Goal: Navigation & Orientation: Go to known website

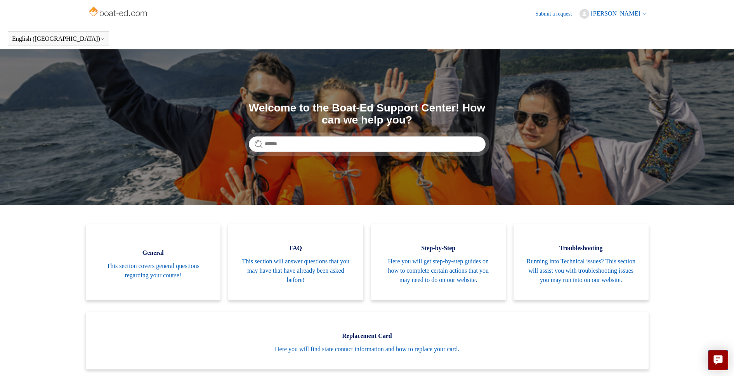
click at [643, 14] on icon at bounding box center [644, 13] width 2 height 1
click at [634, 33] on link "My activities" at bounding box center [612, 30] width 65 height 14
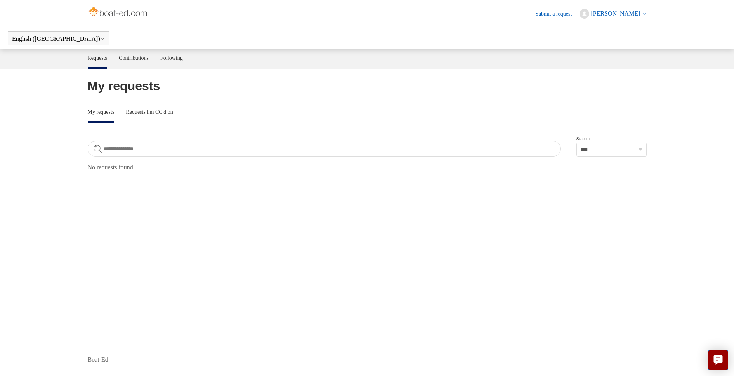
click at [638, 14] on span "[PERSON_NAME]" at bounding box center [615, 13] width 49 height 7
click at [631, 39] on link "My profile" at bounding box center [612, 44] width 65 height 14
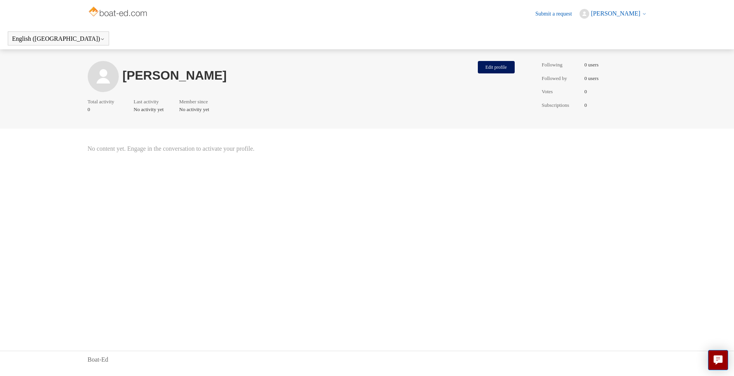
click at [637, 15] on span "[PERSON_NAME]" at bounding box center [615, 13] width 49 height 7
click at [625, 15] on span "[PERSON_NAME]" at bounding box center [615, 13] width 49 height 7
click at [625, 14] on span "[PERSON_NAME]" at bounding box center [615, 13] width 49 height 7
click at [624, 28] on link "My activities" at bounding box center [612, 30] width 65 height 14
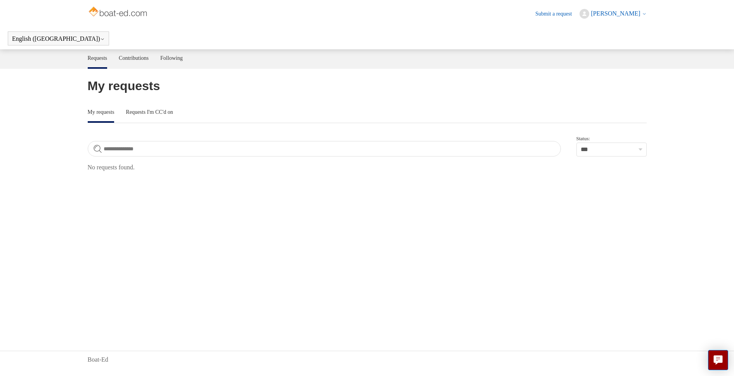
click at [628, 13] on span "[PERSON_NAME]" at bounding box center [615, 13] width 49 height 7
click at [629, 42] on link "My profile" at bounding box center [612, 44] width 65 height 14
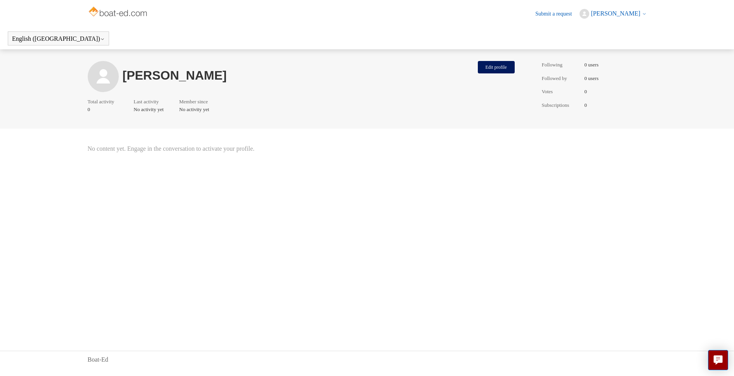
click at [127, 28] on header "English ([GEOGRAPHIC_DATA]) Español [DEMOGRAPHIC_DATA]" at bounding box center [367, 39] width 734 height 22
click at [116, 14] on img at bounding box center [119, 13] width 62 height 16
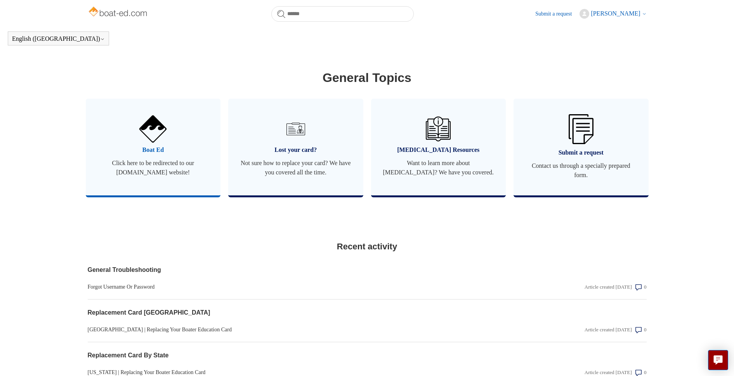
scroll to position [410, 0]
click at [175, 174] on span "Click here to be redirected to our [DOMAIN_NAME] website!" at bounding box center [153, 168] width 112 height 19
